Goal: Task Accomplishment & Management: Use online tool/utility

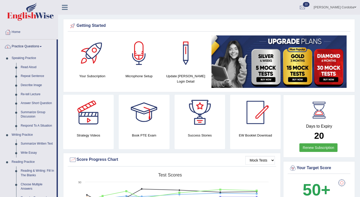
click at [27, 45] on link "Practice Questions" at bounding box center [28, 45] width 56 height 13
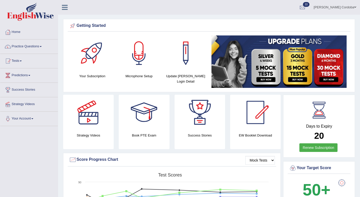
click at [20, 58] on link "Tests" at bounding box center [29, 60] width 58 height 13
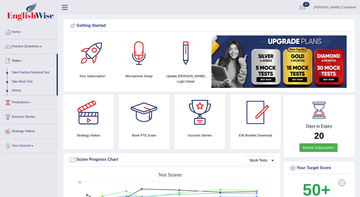
click at [34, 68] on link "Take Practice Sectional Test" at bounding box center [32, 72] width 47 height 9
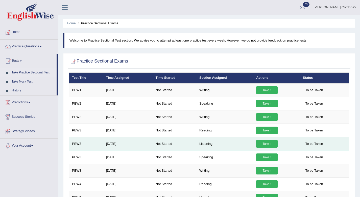
click at [266, 144] on link "Take it" at bounding box center [266, 144] width 21 height 8
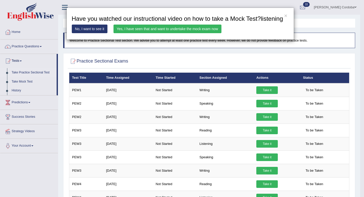
click at [213, 33] on link "Yes, I have seen that and want to undertake the mock exam now" at bounding box center [167, 29] width 108 height 9
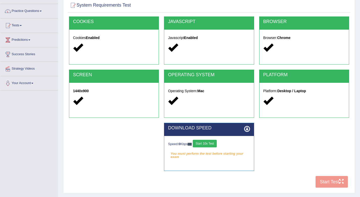
click at [210, 146] on button "Start 10s Test" at bounding box center [205, 144] width 24 height 8
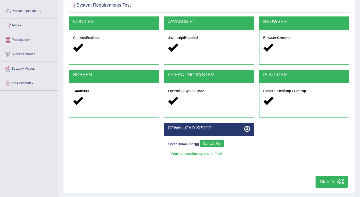
click at [326, 183] on button "Start Test" at bounding box center [332, 182] width 32 height 12
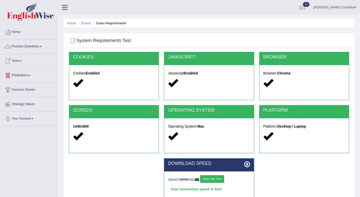
click at [18, 60] on link "Tests" at bounding box center [29, 60] width 58 height 13
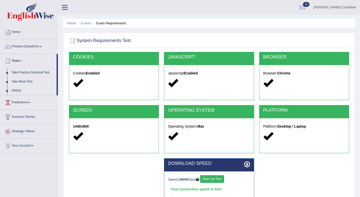
click at [17, 34] on link "Home" at bounding box center [29, 31] width 58 height 13
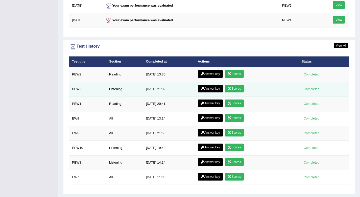
click at [208, 87] on link "Answer key" at bounding box center [210, 89] width 25 height 8
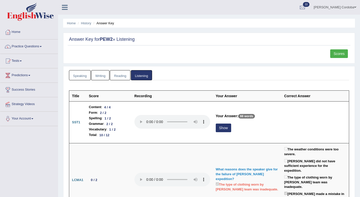
click at [226, 124] on button "Show" at bounding box center [223, 127] width 15 height 9
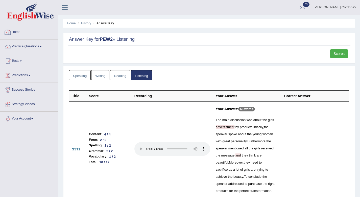
click at [21, 31] on link "Home" at bounding box center [29, 31] width 58 height 13
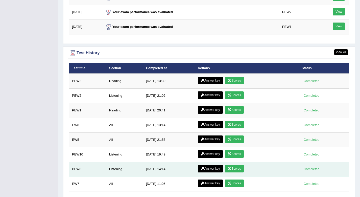
click at [204, 166] on link "Answer key" at bounding box center [210, 169] width 25 height 8
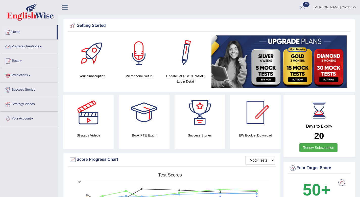
click at [13, 57] on link "Tests" at bounding box center [29, 60] width 58 height 13
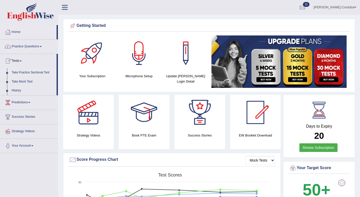
click at [40, 73] on link "Take Practice Sectional Test" at bounding box center [32, 72] width 47 height 9
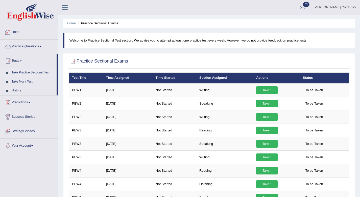
click at [19, 25] on link "Home" at bounding box center [29, 31] width 58 height 13
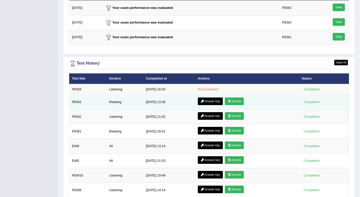
click at [212, 101] on link "Answer key" at bounding box center [210, 101] width 25 height 8
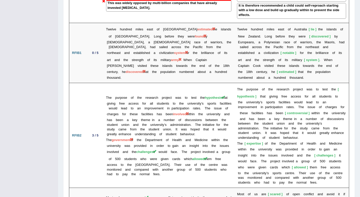
scroll to position [938, 0]
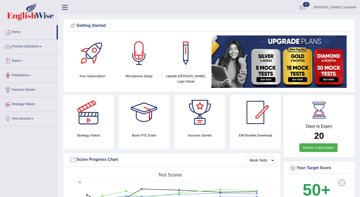
click at [26, 44] on link "Practice Questions" at bounding box center [29, 45] width 58 height 13
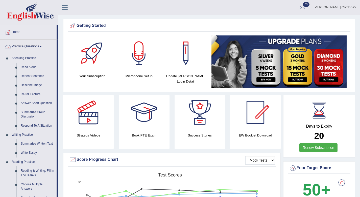
click at [39, 45] on link "Practice Questions" at bounding box center [28, 45] width 56 height 13
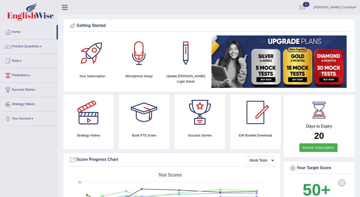
click at [21, 58] on link "Tests" at bounding box center [29, 60] width 58 height 13
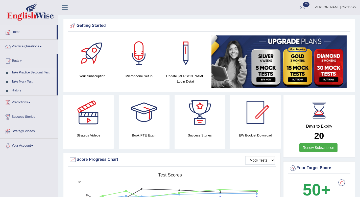
click at [38, 71] on link "Take Practice Sectional Test" at bounding box center [32, 72] width 47 height 9
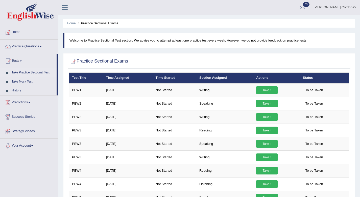
click at [261, 130] on link "Take it" at bounding box center [266, 130] width 21 height 8
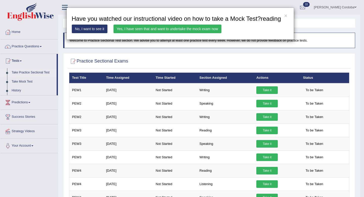
click at [199, 33] on link "Yes, I have seen that and want to undertake the mock exam now" at bounding box center [167, 29] width 108 height 9
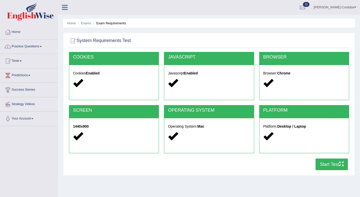
click at [330, 167] on button "Start Test" at bounding box center [332, 164] width 32 height 12
click at [15, 34] on link "Home" at bounding box center [29, 31] width 58 height 13
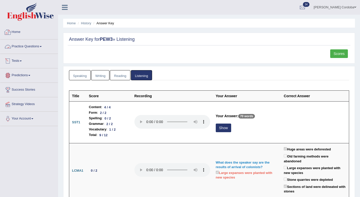
click at [11, 27] on link "Home" at bounding box center [29, 31] width 58 height 13
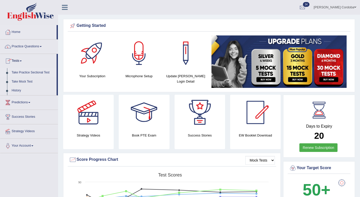
click at [37, 74] on link "Take Practice Sectional Test" at bounding box center [32, 72] width 47 height 9
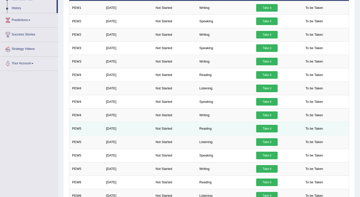
click at [270, 127] on link "Take it" at bounding box center [266, 129] width 21 height 8
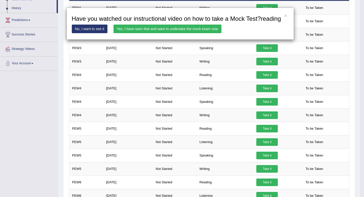
click at [200, 33] on link "Yes, I have seen that and want to undertake the mock exam now" at bounding box center [167, 29] width 108 height 9
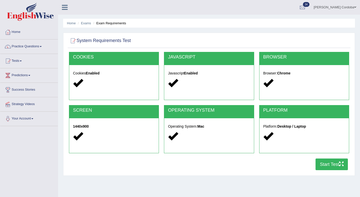
click at [332, 167] on button "Start Test" at bounding box center [332, 164] width 32 height 12
click at [20, 32] on link "Home" at bounding box center [29, 31] width 58 height 13
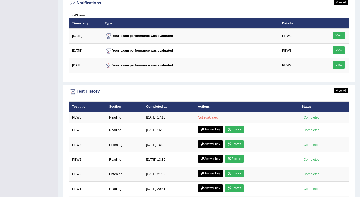
scroll to position [674, 0]
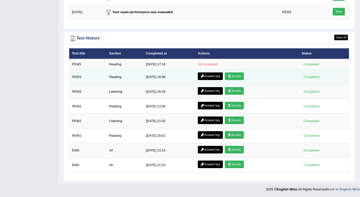
click at [213, 78] on link "Answer key" at bounding box center [210, 76] width 25 height 8
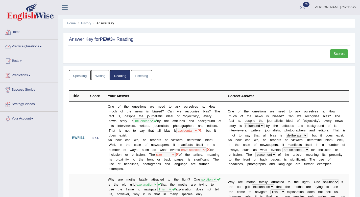
click at [18, 31] on link "Home" at bounding box center [29, 31] width 58 height 13
